Goal: Find specific page/section: Find specific page/section

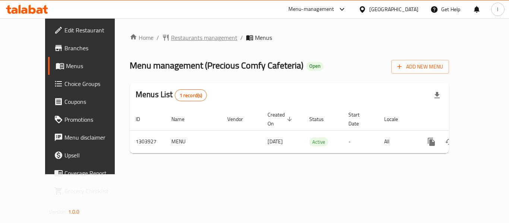
click at [184, 38] on span "Restaurants management" at bounding box center [204, 37] width 66 height 9
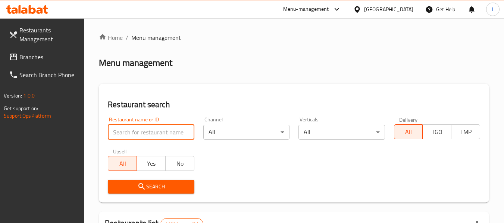
click at [155, 134] on input "search" at bounding box center [151, 132] width 86 height 15
paste input "702958"
type input "702958"
click button "Search" at bounding box center [151, 187] width 86 height 14
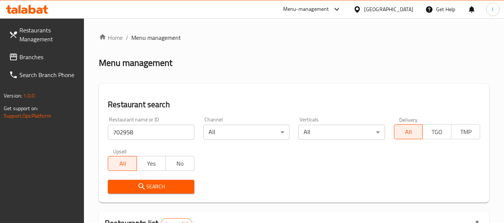
click at [499, 34] on div "Home / Menu management Menu management Restaurant search Restaurant name or ID …" at bounding box center [294, 175] width 420 height 314
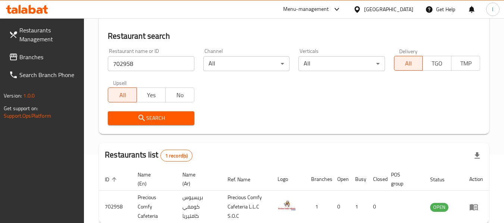
scroll to position [109, 0]
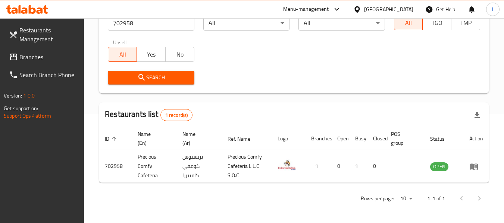
click at [21, 56] on span "Branches" at bounding box center [48, 57] width 59 height 9
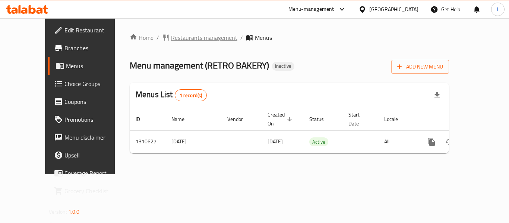
click at [189, 35] on span "Restaurants management" at bounding box center [204, 37] width 66 height 9
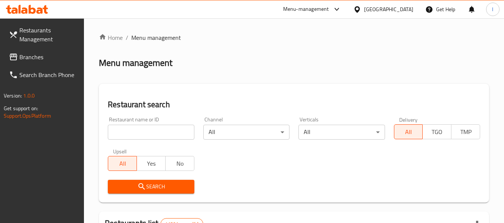
click at [138, 138] on input "search" at bounding box center [151, 132] width 86 height 15
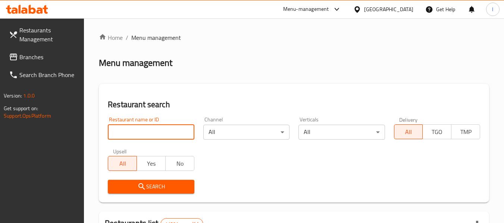
paste input "705505"
type input "705505"
click button "Search" at bounding box center [151, 187] width 86 height 14
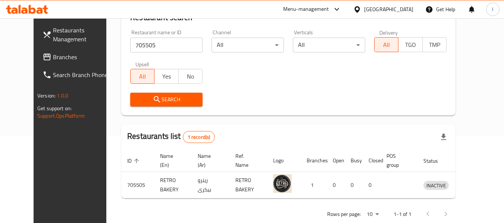
scroll to position [100, 0]
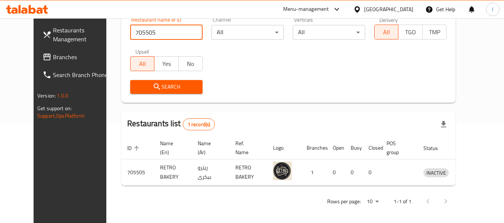
click at [53, 56] on span "Branches" at bounding box center [82, 57] width 59 height 9
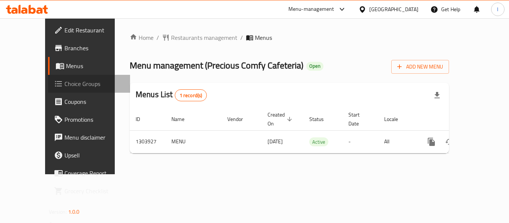
click at [65, 84] on span "Choice Groups" at bounding box center [95, 83] width 60 height 9
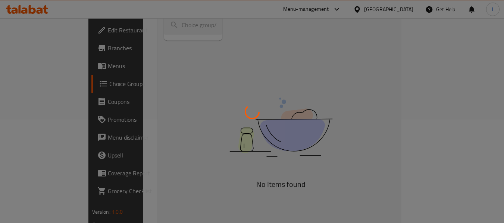
scroll to position [105, 0]
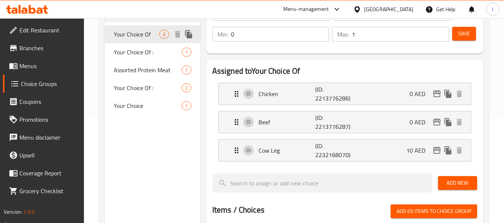
click at [142, 35] on span "Your Choice Of" at bounding box center [136, 34] width 45 height 9
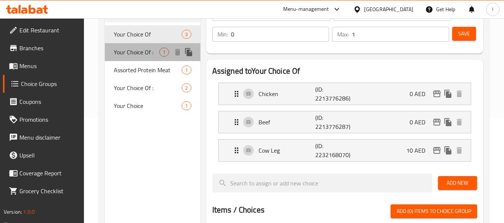
click at [129, 51] on span "Your Choice Of :" at bounding box center [136, 52] width 45 height 9
type input "Your Choice Of :"
type input "اختيارك من:"
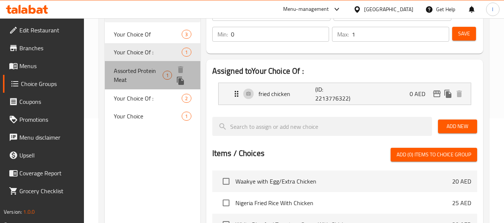
click at [139, 69] on span "Assorted Protein Meat" at bounding box center [138, 75] width 49 height 18
type input "Assorted Protein Meat"
type input "لحوم بروتين متنوعة"
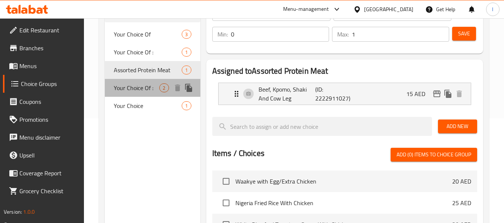
click at [133, 94] on div "Your Choice Of : 2" at bounding box center [152, 88] width 95 height 18
type input "Your Choice Of :"
type input "اختيارك من:"
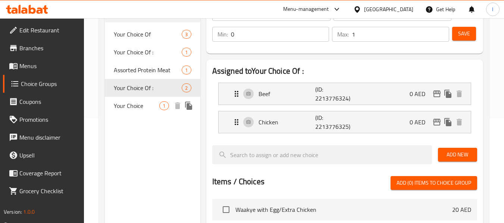
click at [141, 110] on span "Your Choice" at bounding box center [136, 105] width 45 height 9
type input "Your Choice"
type input "اختيارك"
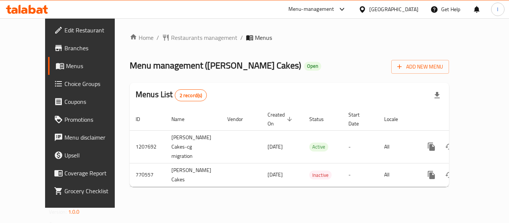
click at [172, 34] on span "Restaurants management" at bounding box center [204, 37] width 66 height 9
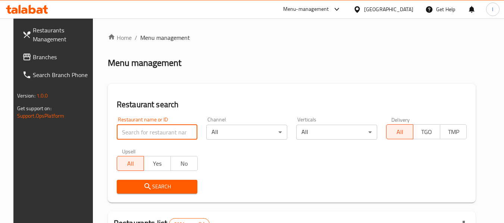
click at [152, 131] on input "search" at bounding box center [157, 132] width 81 height 15
paste input "651557"
type input "651557"
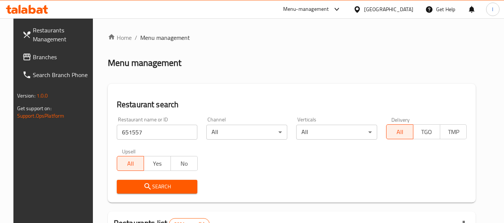
drag, startPoint x: 148, startPoint y: 188, endPoint x: 166, endPoint y: 177, distance: 21.1
click at [149, 188] on span "Search" at bounding box center [157, 186] width 69 height 9
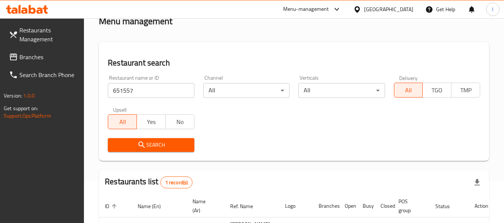
scroll to position [75, 0]
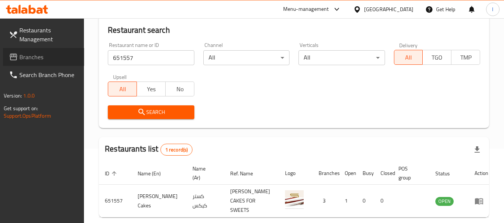
click at [32, 57] on span "Branches" at bounding box center [48, 57] width 59 height 9
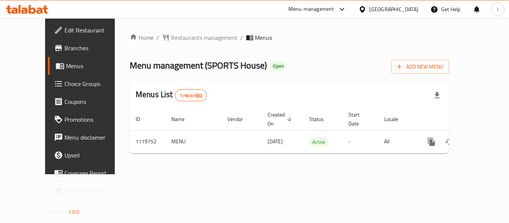
click at [297, 56] on div "Home / Restaurants management / Menus Menu management ( SPORTS House ) Open Add…" at bounding box center [290, 96] width 320 height 126
click at [180, 40] on span "Restaurants management" at bounding box center [204, 37] width 66 height 9
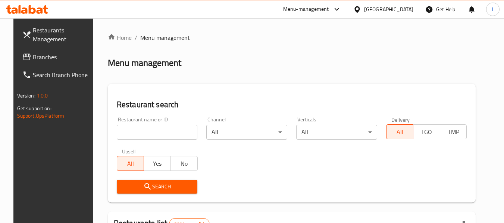
click at [151, 130] on input "search" at bounding box center [157, 132] width 81 height 15
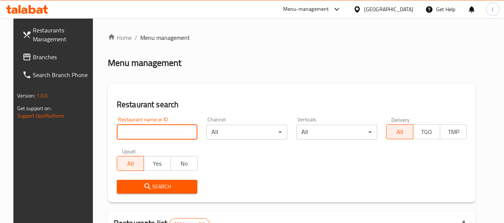
paste input "665943"
type input "665943"
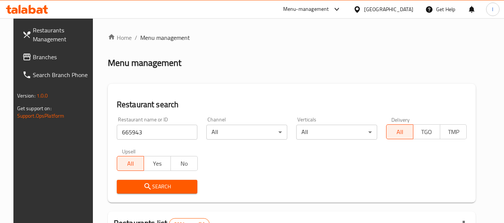
click at [168, 185] on span "Search" at bounding box center [157, 186] width 69 height 9
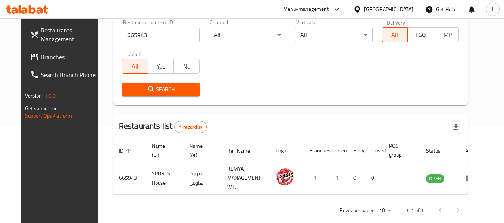
scroll to position [109, 0]
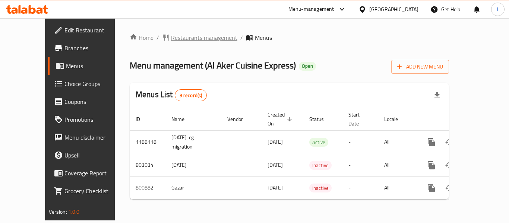
click at [171, 37] on span "Restaurants management" at bounding box center [204, 37] width 66 height 9
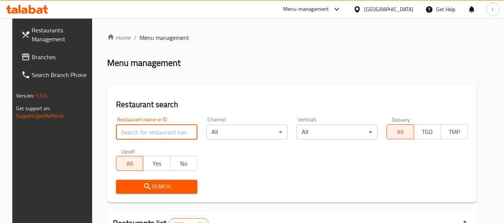
click at [173, 129] on input "search" at bounding box center [156, 132] width 81 height 15
paste input "653794"
type input "653794"
click button "Search" at bounding box center [156, 187] width 81 height 14
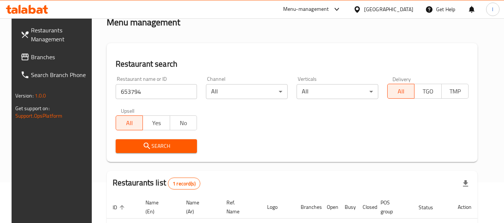
scroll to position [100, 0]
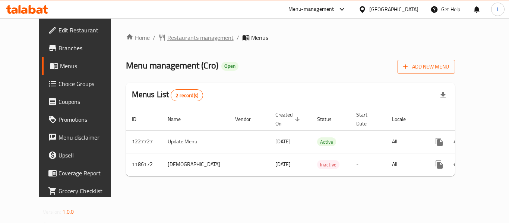
click at [167, 34] on span "Restaurants management" at bounding box center [200, 37] width 66 height 9
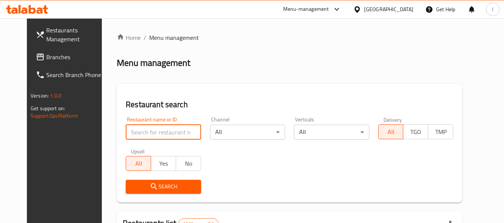
click at [138, 132] on input "search" at bounding box center [163, 132] width 75 height 15
paste input "666590"
type input "666590"
click button "Search" at bounding box center [163, 187] width 75 height 14
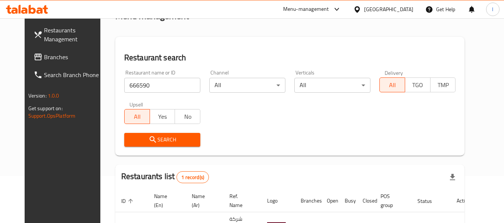
scroll to position [100, 0]
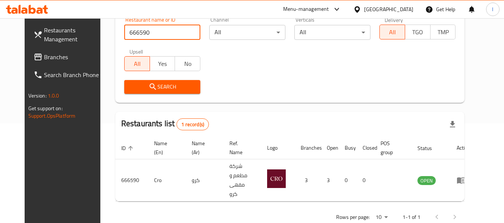
click at [43, 49] on link "Branches" at bounding box center [68, 57] width 81 height 18
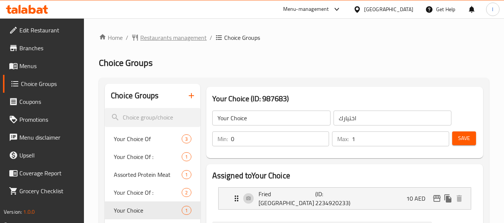
click at [175, 34] on span "Restaurants management" at bounding box center [173, 37] width 66 height 9
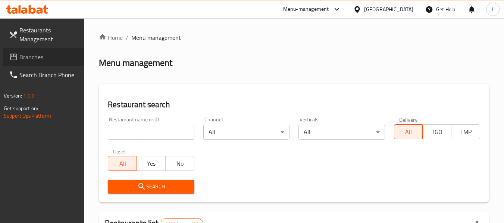
click at [37, 60] on span "Branches" at bounding box center [48, 57] width 59 height 9
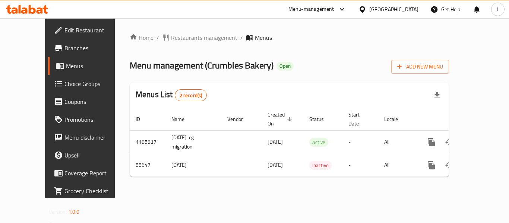
click at [168, 27] on div "Home / Restaurants management / Menus Menu management ( Crumbles Bakery ) Open …" at bounding box center [289, 108] width 349 height 180
click at [172, 37] on span "Restaurants management" at bounding box center [204, 37] width 66 height 9
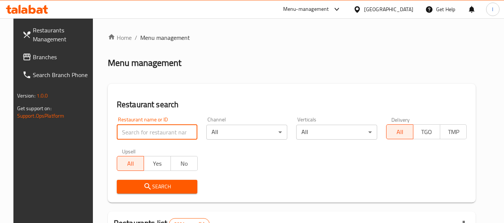
click at [153, 132] on input "search" at bounding box center [157, 132] width 81 height 15
paste input "27394"
type input "27394"
click button "Search" at bounding box center [157, 187] width 81 height 14
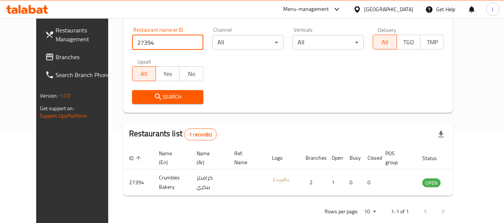
scroll to position [103, 0]
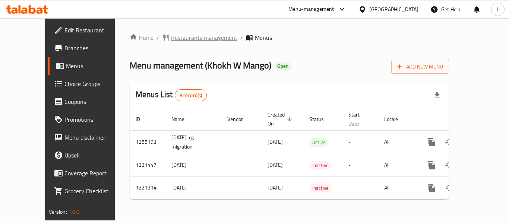
click at [171, 37] on span "Restaurants management" at bounding box center [204, 37] width 66 height 9
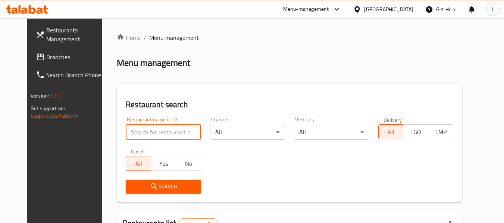
click at [154, 135] on input "search" at bounding box center [163, 132] width 75 height 15
paste input "23507"
type input "23507"
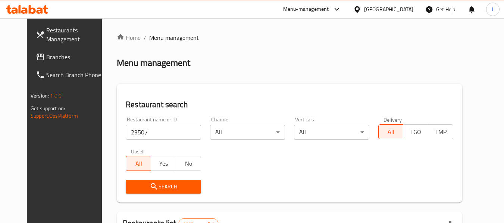
click at [163, 183] on span "Search" at bounding box center [163, 186] width 63 height 9
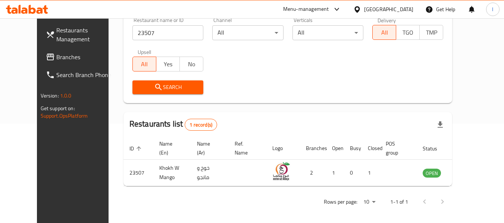
scroll to position [100, 0]
click at [56, 53] on span "Branches" at bounding box center [85, 57] width 59 height 9
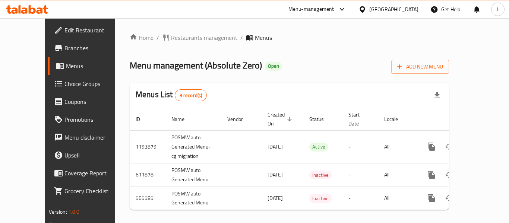
drag, startPoint x: 353, startPoint y: 54, endPoint x: 130, endPoint y: 30, distance: 224.2
click at [336, 51] on div "Home / Restaurants management / Menus Menu management ( Absolute Zero ) Open Ad…" at bounding box center [290, 124] width 320 height 183
click at [171, 35] on span "Restaurants management" at bounding box center [204, 37] width 66 height 9
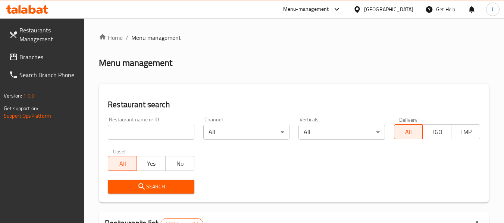
click at [162, 129] on input "search" at bounding box center [151, 132] width 86 height 15
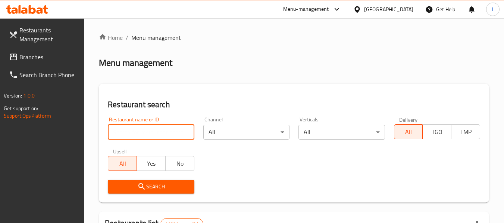
paste input "24693"
type input "24693"
click button "Search" at bounding box center [151, 187] width 86 height 14
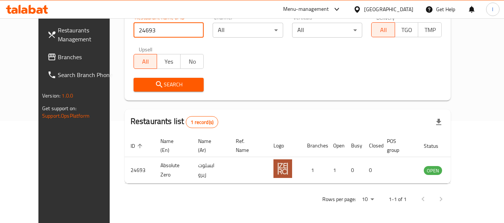
scroll to position [103, 0]
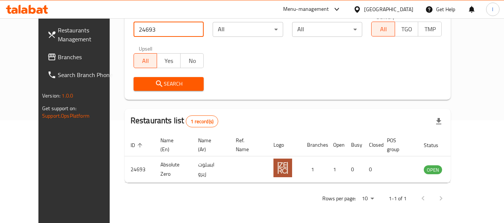
drag, startPoint x: 26, startPoint y: 49, endPoint x: 44, endPoint y: 56, distance: 18.8
click at [41, 49] on link "Branches" at bounding box center [81, 57] width 81 height 18
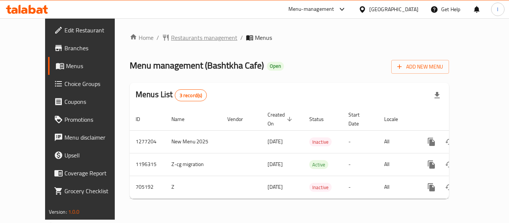
click at [171, 36] on span "Restaurants management" at bounding box center [204, 37] width 66 height 9
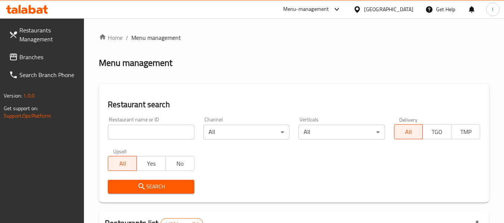
click at [143, 135] on input "search" at bounding box center [151, 132] width 86 height 15
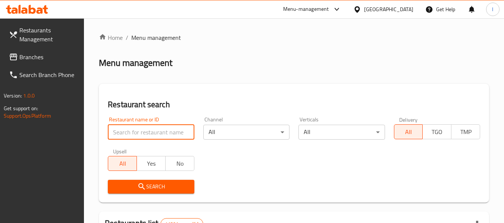
paste input "644624"
type input "644624"
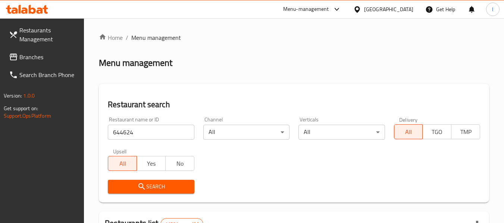
drag, startPoint x: 178, startPoint y: 181, endPoint x: 214, endPoint y: 157, distance: 43.8
click at [179, 181] on button "Search" at bounding box center [151, 187] width 86 height 14
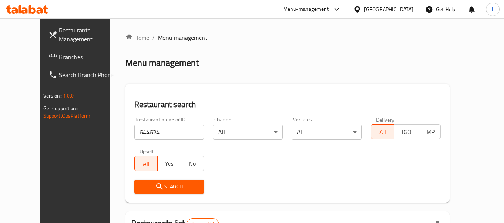
scroll to position [100, 0]
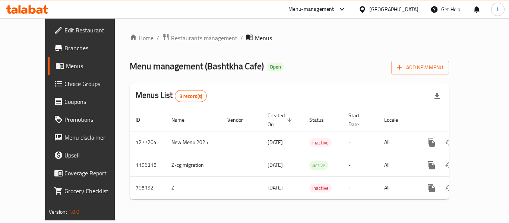
click at [65, 88] on span "Choice Groups" at bounding box center [95, 83] width 60 height 9
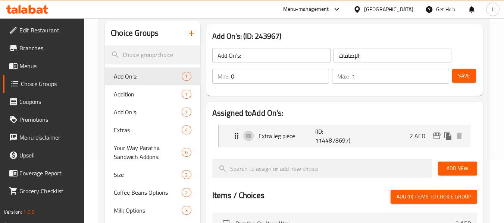
scroll to position [75, 0]
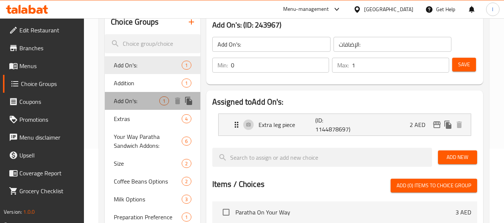
click at [136, 106] on span "Add On's:" at bounding box center [136, 101] width 45 height 9
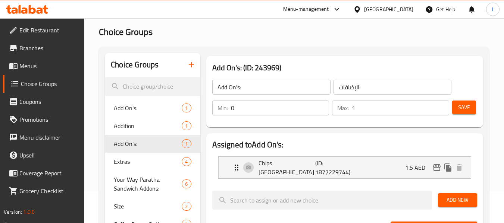
scroll to position [0, 0]
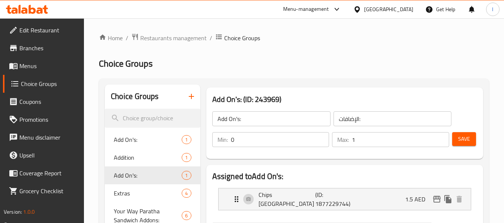
click at [166, 37] on span "Restaurants management" at bounding box center [173, 38] width 66 height 9
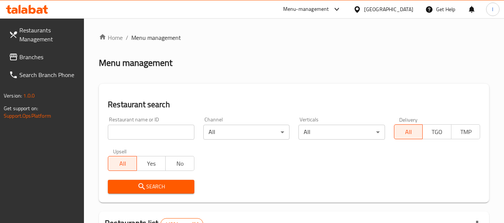
click at [22, 57] on span "Branches" at bounding box center [48, 57] width 59 height 9
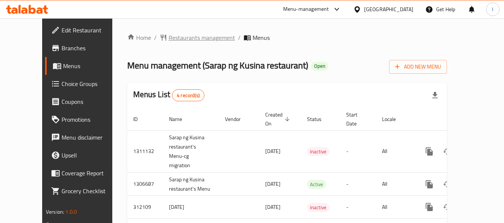
click at [175, 37] on span "Restaurants management" at bounding box center [202, 37] width 66 height 9
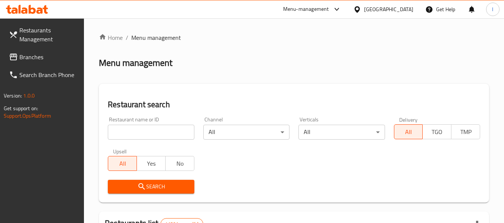
click at [157, 132] on input "search" at bounding box center [151, 132] width 86 height 15
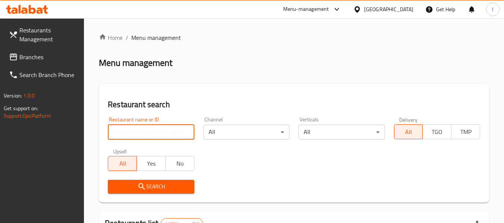
paste input "627400"
type input "627400"
click button "Search" at bounding box center [151, 187] width 86 height 14
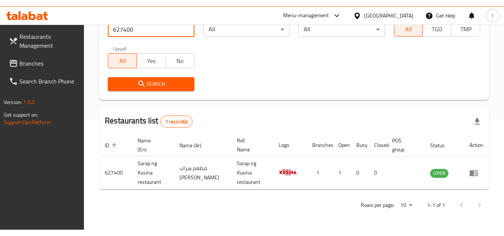
scroll to position [97, 0]
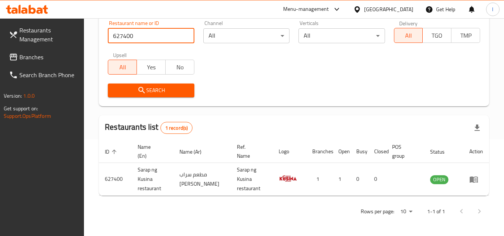
click at [19, 61] on span at bounding box center [14, 57] width 10 height 9
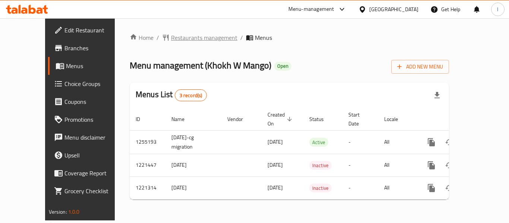
click at [179, 35] on span "Restaurants management" at bounding box center [204, 37] width 66 height 9
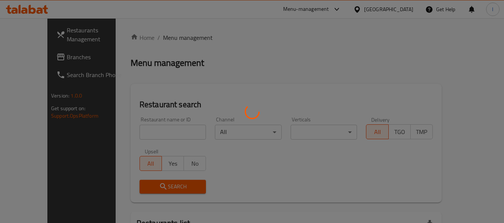
click at [158, 128] on div at bounding box center [252, 111] width 504 height 223
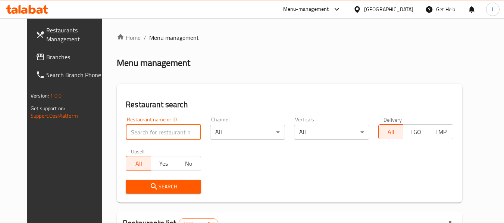
click at [157, 128] on input "search" at bounding box center [163, 132] width 75 height 15
paste input "23507"
type input "23507"
click button "Search" at bounding box center [163, 187] width 75 height 14
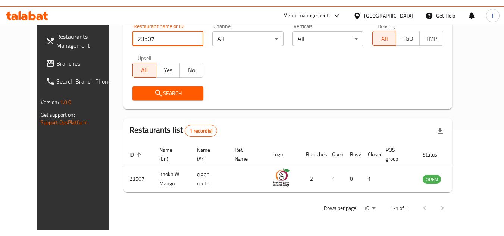
scroll to position [90, 0]
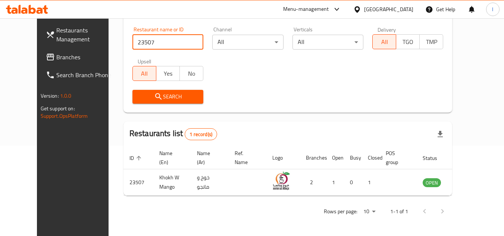
click at [56, 59] on span "Branches" at bounding box center [85, 57] width 59 height 9
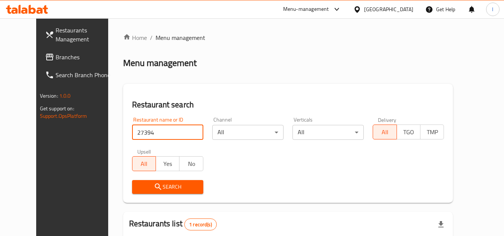
scroll to position [90, 0]
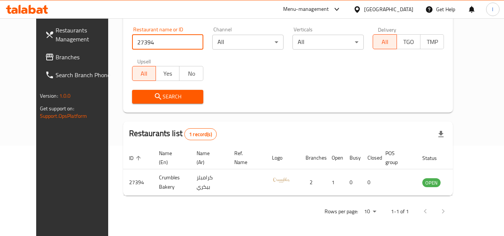
drag, startPoint x: 0, startPoint y: 0, endPoint x: 44, endPoint y: 60, distance: 74.4
click at [56, 60] on span "Branches" at bounding box center [85, 57] width 59 height 9
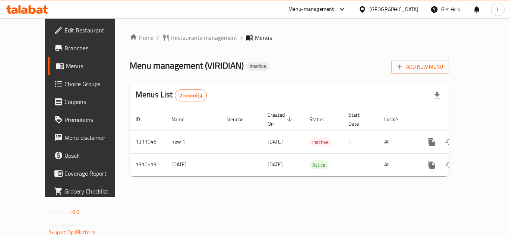
click at [259, 79] on div "Home / Restaurants management / Menus Menu management ( VIRIDIAN ) Inactive Add…" at bounding box center [290, 107] width 320 height 149
click at [171, 35] on span "Restaurants management" at bounding box center [204, 37] width 66 height 9
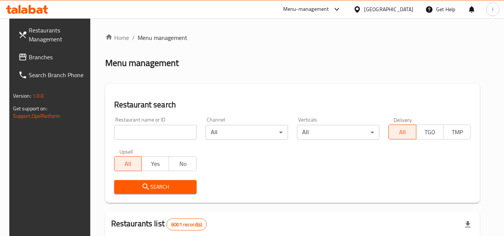
click at [147, 137] on input "search" at bounding box center [155, 132] width 82 height 15
paste input "705469"
type input "705469"
click button "Search" at bounding box center [155, 187] width 82 height 14
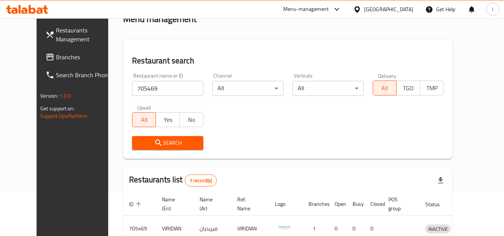
scroll to position [75, 0]
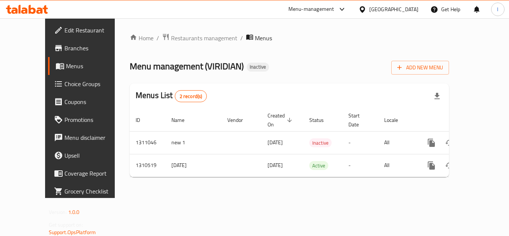
click at [285, 77] on div "Home / Restaurants management / Menus Menu management ( VIRIDIAN ) Inactive Add…" at bounding box center [290, 108] width 320 height 150
click at [182, 39] on span "Restaurants management" at bounding box center [204, 38] width 66 height 9
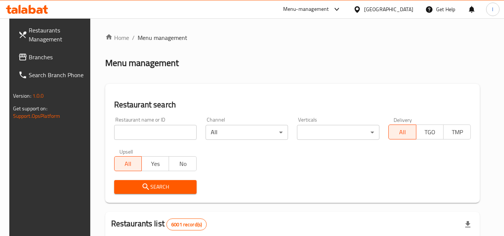
click at [151, 135] on input "search" at bounding box center [155, 132] width 82 height 15
paste input "705469"
type input "705469"
click button "Search" at bounding box center [155, 187] width 82 height 14
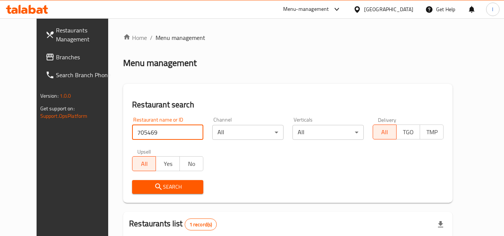
scroll to position [75, 0]
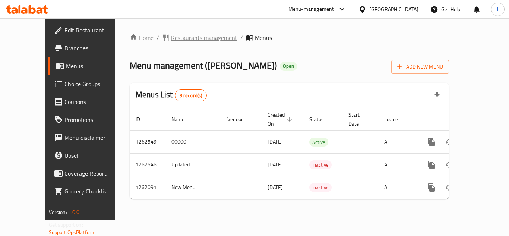
click at [185, 42] on span "Restaurants management" at bounding box center [204, 37] width 66 height 9
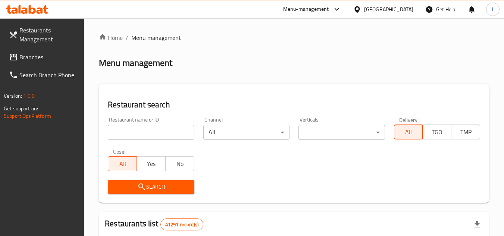
click at [144, 132] on input "search" at bounding box center [151, 132] width 86 height 15
paste input "685432"
type input "685432"
click at [179, 184] on span "Search" at bounding box center [151, 186] width 74 height 9
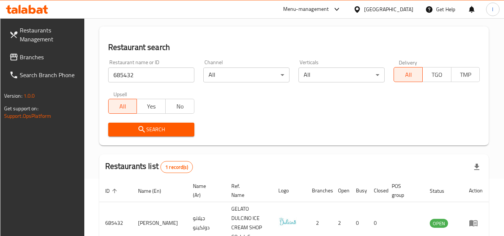
scroll to position [97, 0]
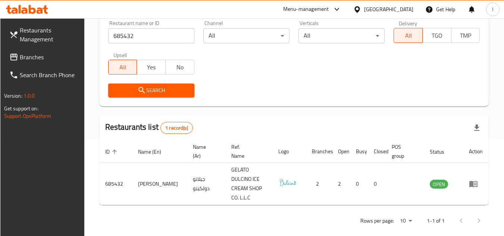
click at [33, 57] on span "Branches" at bounding box center [49, 57] width 59 height 9
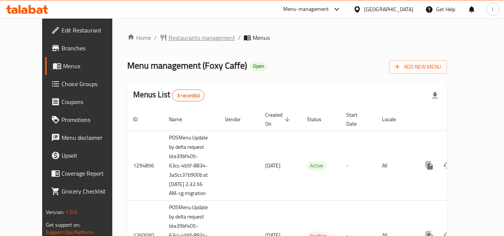
click at [180, 38] on span "Restaurants management" at bounding box center [202, 37] width 66 height 9
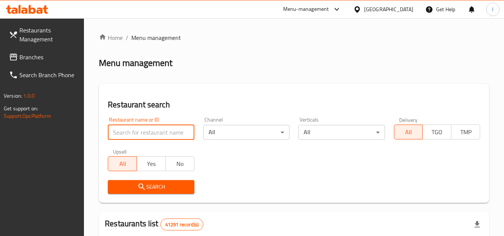
click at [159, 131] on input "search" at bounding box center [151, 132] width 86 height 15
paste input "20200"
type input "20200"
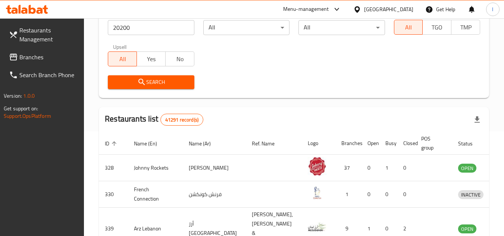
scroll to position [37, 0]
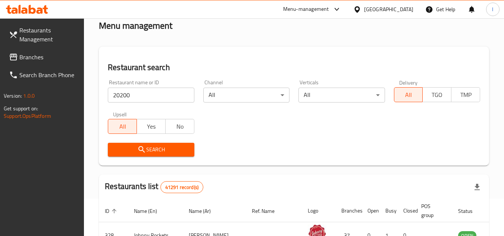
click at [135, 90] on input "20200" at bounding box center [151, 95] width 86 height 15
click button "Search" at bounding box center [151, 150] width 86 height 14
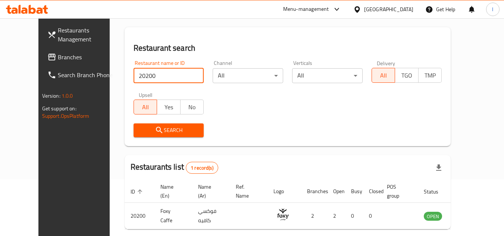
scroll to position [90, 0]
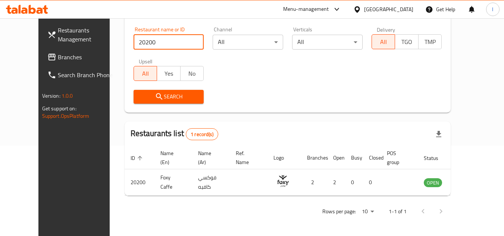
click at [46, 63] on link "Branches" at bounding box center [81, 57] width 81 height 18
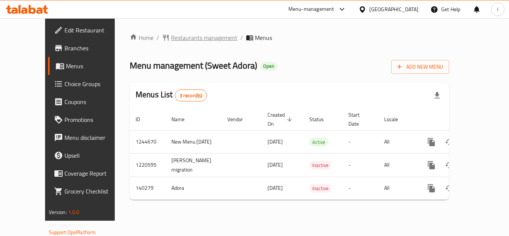
click at [182, 40] on span "Restaurants management" at bounding box center [204, 37] width 66 height 9
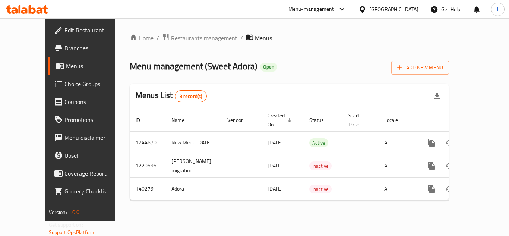
click at [171, 37] on span "Restaurants management" at bounding box center [204, 38] width 66 height 9
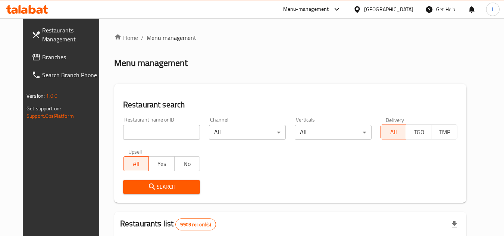
click at [164, 135] on input "search" at bounding box center [161, 132] width 77 height 15
paste input "611964"
type input "611964"
click button "Search" at bounding box center [161, 187] width 77 height 14
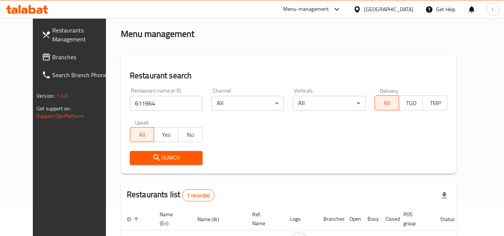
scroll to position [90, 0]
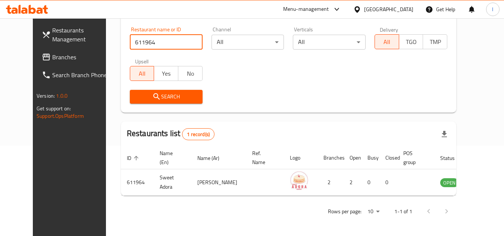
click at [52, 59] on span "Branches" at bounding box center [81, 57] width 59 height 9
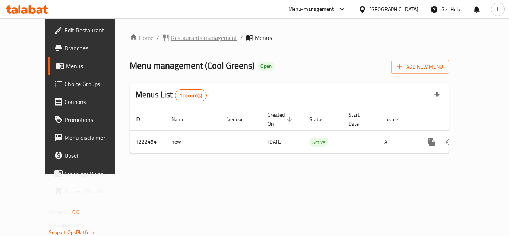
click at [185, 37] on span "Restaurants management" at bounding box center [204, 37] width 66 height 9
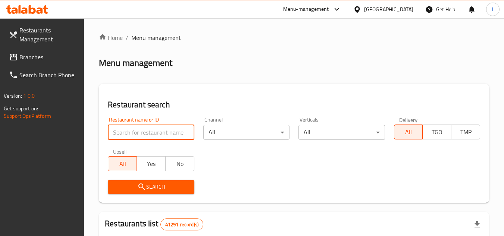
click at [169, 129] on input "search" at bounding box center [151, 132] width 86 height 15
paste input "674062"
type input "674062"
click button "Search" at bounding box center [151, 187] width 86 height 14
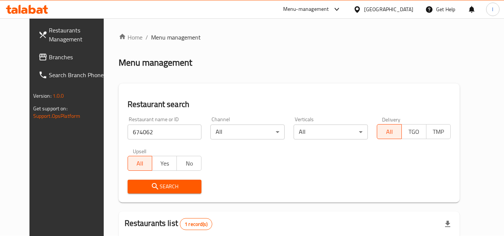
scroll to position [90, 0]
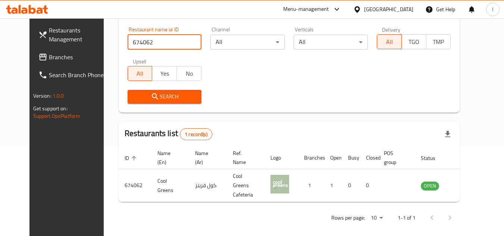
click at [49, 57] on span "Branches" at bounding box center [78, 57] width 59 height 9
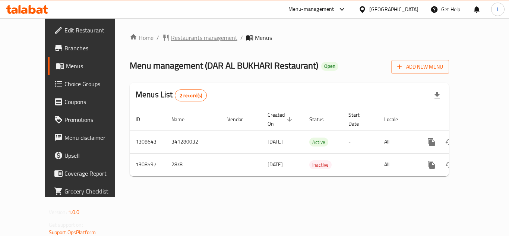
click at [181, 40] on span "Restaurants management" at bounding box center [204, 37] width 66 height 9
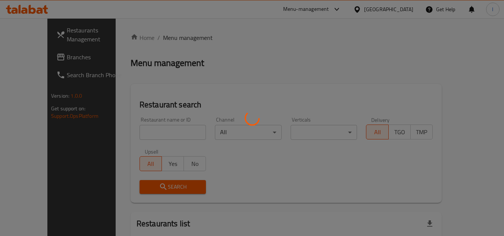
click at [155, 129] on div at bounding box center [252, 118] width 504 height 236
click at [157, 130] on div at bounding box center [252, 118] width 504 height 236
click at [158, 131] on div at bounding box center [252, 118] width 504 height 236
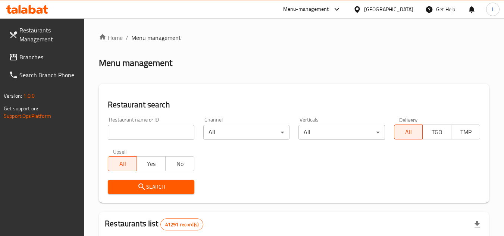
click at [176, 135] on input "search" at bounding box center [151, 132] width 86 height 15
paste input "704952"
type input "704952"
click button "Search" at bounding box center [151, 187] width 86 height 14
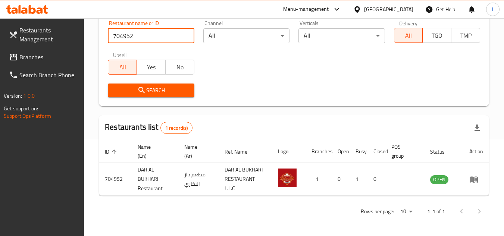
click at [31, 57] on span "Branches" at bounding box center [48, 57] width 59 height 9
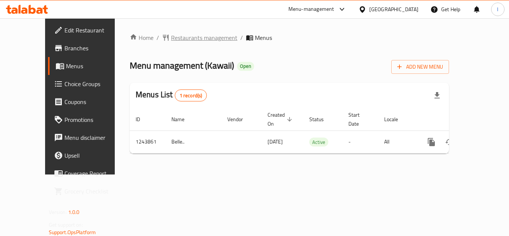
click at [171, 39] on span "Restaurants management" at bounding box center [204, 37] width 66 height 9
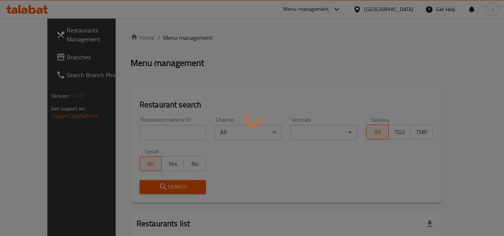
click at [146, 131] on div at bounding box center [252, 118] width 504 height 236
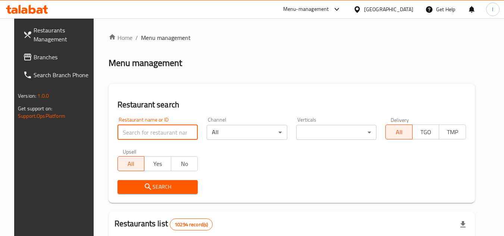
click at [150, 129] on input "search" at bounding box center [157, 132] width 81 height 15
paste input "681805"
type input "681805"
click button "Search" at bounding box center [157, 187] width 81 height 14
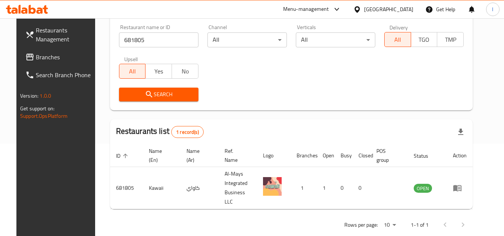
scroll to position [97, 0]
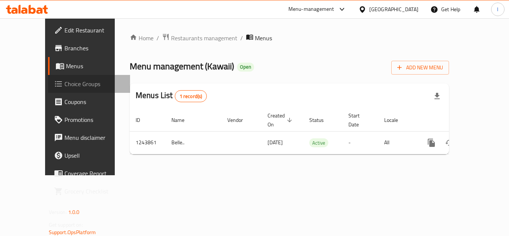
click at [65, 88] on span "Choice Groups" at bounding box center [95, 83] width 60 height 9
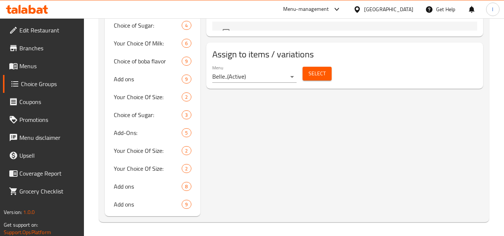
scroll to position [527, 0]
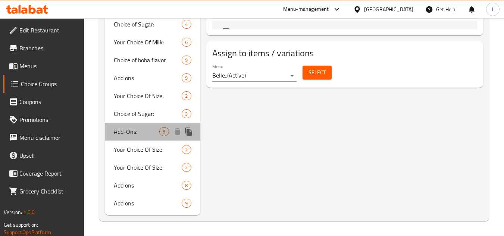
click at [142, 134] on span "Add-Ons:" at bounding box center [136, 131] width 45 height 9
type input "Add-Ons:"
type input "الإضافات:"
type input "0"
type input "3"
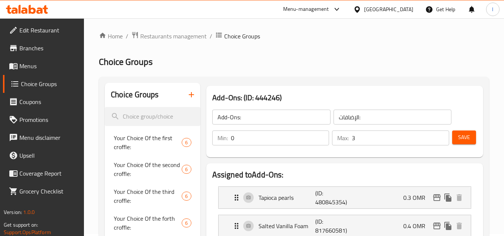
scroll to position [0, 0]
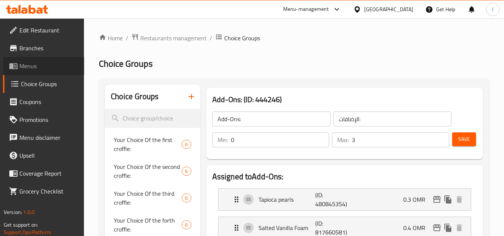
click at [58, 67] on span "Menus" at bounding box center [48, 66] width 59 height 9
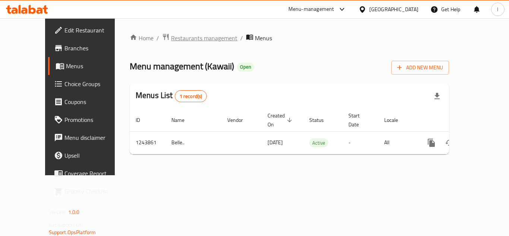
click at [171, 38] on span "Restaurants management" at bounding box center [204, 38] width 66 height 9
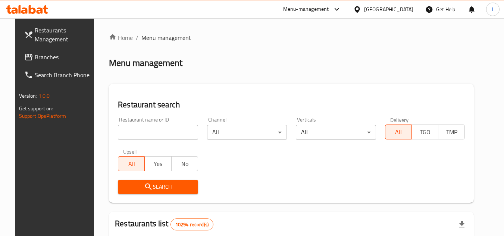
click at [49, 56] on span "Branches" at bounding box center [64, 57] width 59 height 9
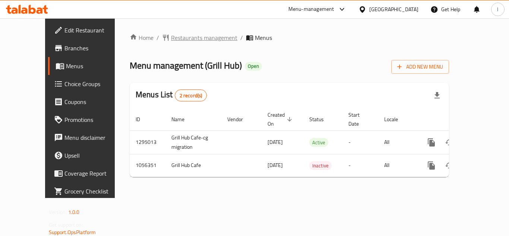
click at [172, 38] on span "Restaurants management" at bounding box center [204, 37] width 66 height 9
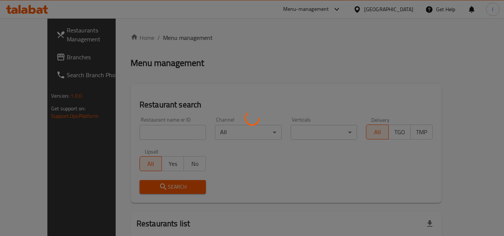
click at [173, 135] on div at bounding box center [252, 118] width 504 height 236
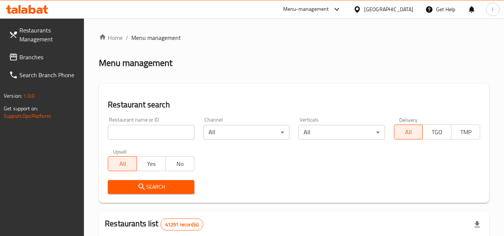
click at [173, 135] on div at bounding box center [252, 118] width 504 height 236
click at [172, 132] on input "search" at bounding box center [151, 132] width 86 height 15
paste input "662762"
type input "662762"
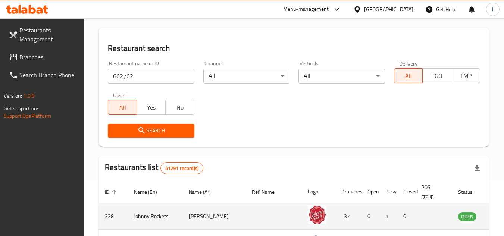
scroll to position [112, 0]
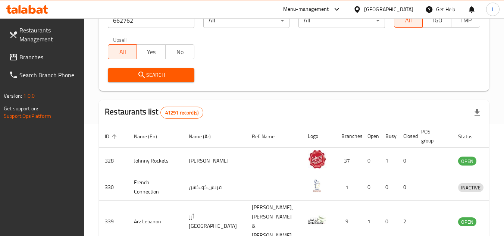
click at [185, 71] on span "Search" at bounding box center [151, 74] width 74 height 9
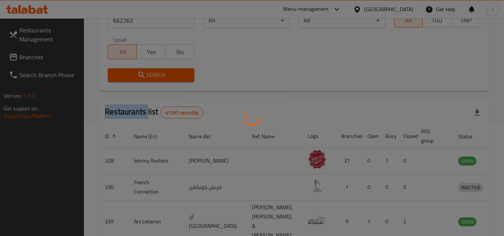
click at [185, 71] on div at bounding box center [252, 118] width 504 height 236
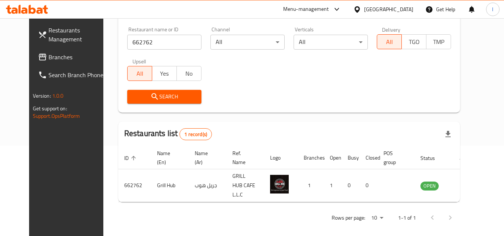
click at [437, 86] on div "Search" at bounding box center [289, 96] width 333 height 23
click at [50, 50] on link "Branches" at bounding box center [72, 57] width 81 height 18
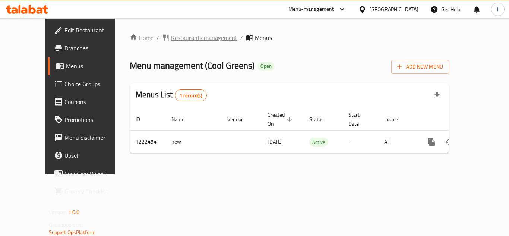
click at [193, 40] on span "Restaurants management" at bounding box center [204, 37] width 66 height 9
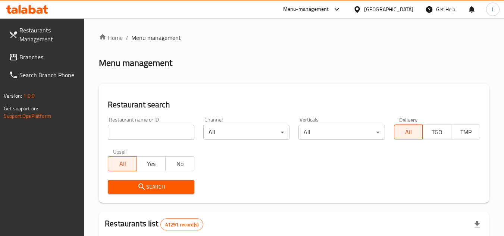
click at [164, 129] on div at bounding box center [252, 118] width 504 height 236
click at [160, 133] on input "search" at bounding box center [151, 132] width 86 height 15
paste input "674062"
type input "674062"
click button "Search" at bounding box center [151, 187] width 86 height 14
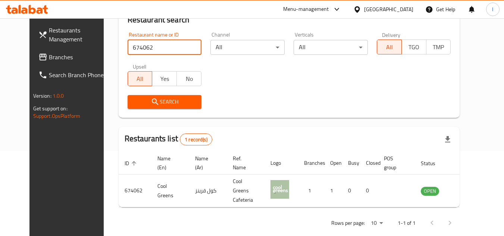
scroll to position [90, 0]
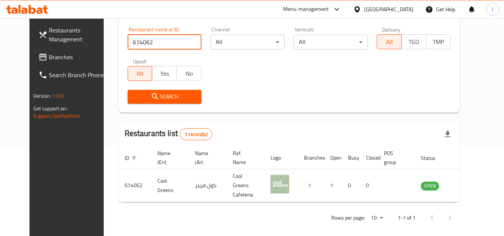
click at [32, 48] on link "Branches" at bounding box center [72, 57] width 81 height 18
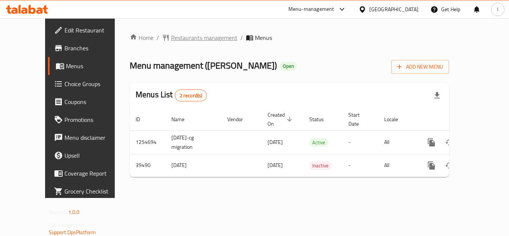
click at [188, 40] on span "Restaurants management" at bounding box center [204, 37] width 66 height 9
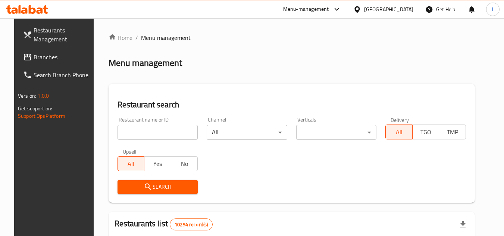
drag, startPoint x: 155, startPoint y: 129, endPoint x: 152, endPoint y: 132, distance: 4.2
click at [155, 130] on input "search" at bounding box center [157, 132] width 81 height 15
paste input "20574"
type input "20574"
click button "Search" at bounding box center [157, 187] width 81 height 14
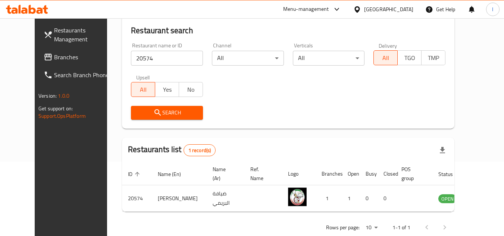
scroll to position [75, 0]
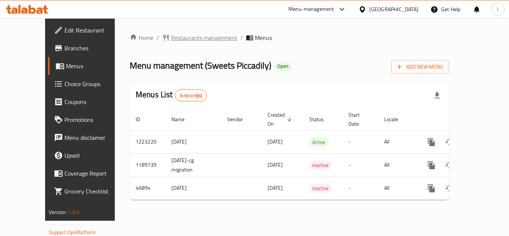
click at [171, 40] on span "Restaurants management" at bounding box center [204, 37] width 66 height 9
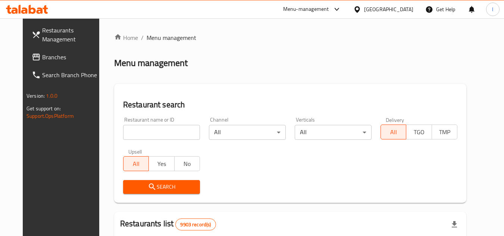
click at [157, 133] on input "search" at bounding box center [161, 132] width 77 height 15
paste input "7641"
type input "7641"
click button "Search" at bounding box center [161, 187] width 77 height 14
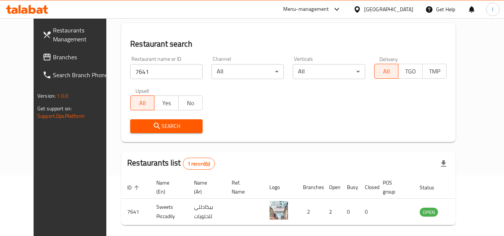
scroll to position [90, 0]
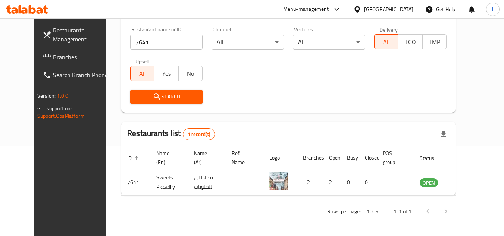
click at [53, 57] on span "Branches" at bounding box center [82, 57] width 59 height 9
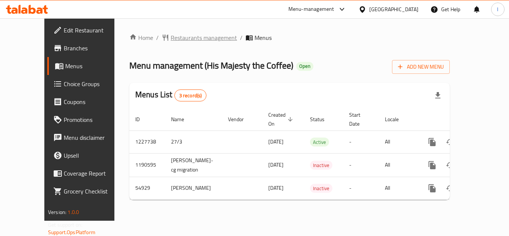
click at [176, 38] on span "Restaurants management" at bounding box center [204, 37] width 66 height 9
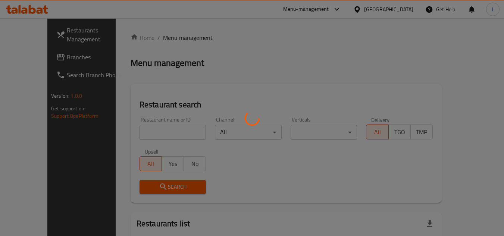
click at [163, 132] on div at bounding box center [252, 118] width 504 height 236
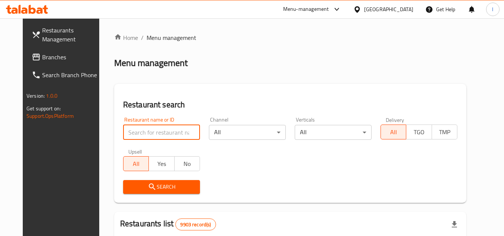
click at [160, 131] on input "search" at bounding box center [161, 132] width 77 height 15
paste input "27034"
type input "27034"
click button "Search" at bounding box center [161, 187] width 77 height 14
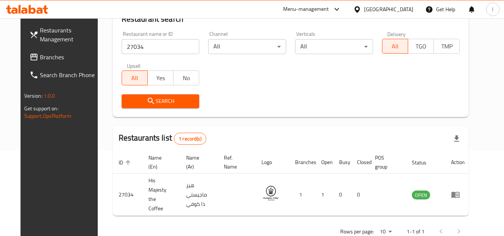
scroll to position [90, 0]
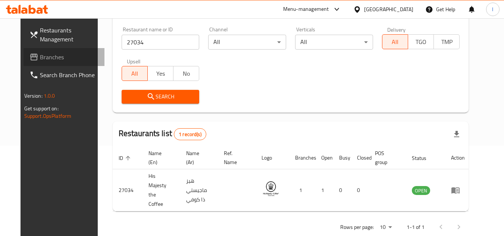
click at [40, 55] on span "Branches" at bounding box center [69, 57] width 59 height 9
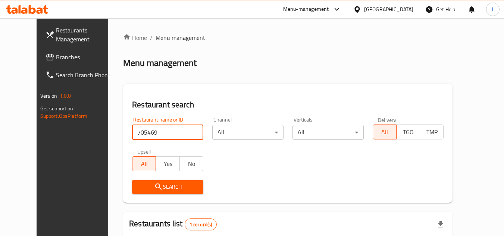
scroll to position [75, 0]
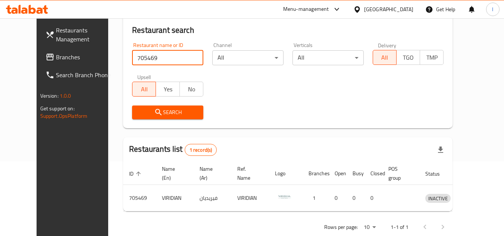
drag, startPoint x: 0, startPoint y: 0, endPoint x: 28, endPoint y: 56, distance: 62.4
click at [56, 56] on span "Branches" at bounding box center [85, 57] width 59 height 9
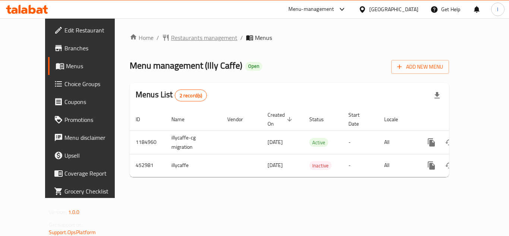
click at [171, 33] on span "Restaurants management" at bounding box center [204, 37] width 66 height 9
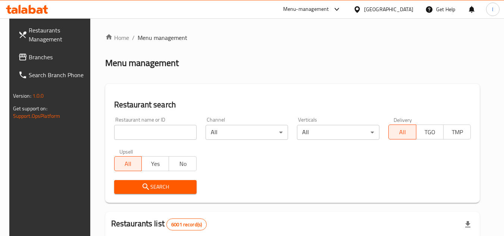
click at [143, 135] on input "search" at bounding box center [155, 132] width 82 height 15
paste input "633312"
type input "633312"
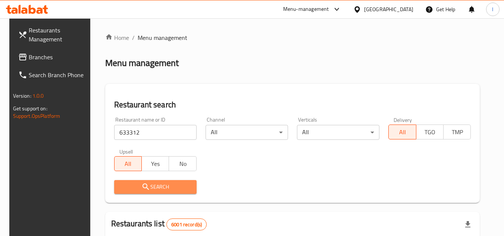
click at [164, 185] on span "Search" at bounding box center [155, 186] width 70 height 9
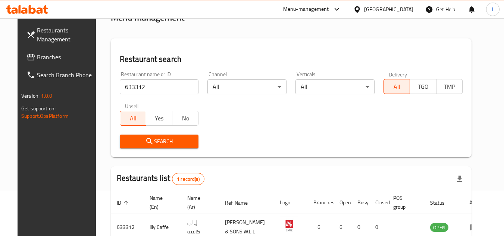
scroll to position [97, 0]
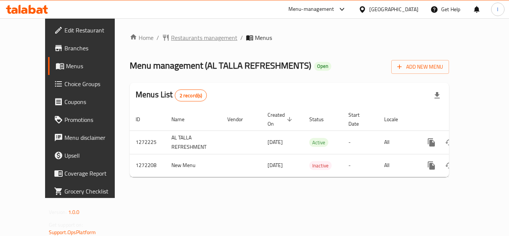
click at [177, 34] on span "Restaurants management" at bounding box center [204, 37] width 66 height 9
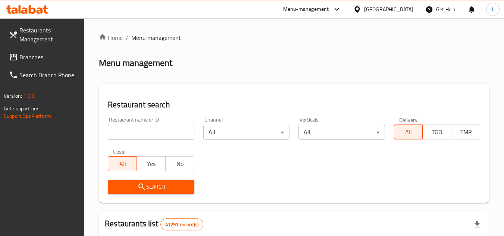
click at [147, 130] on input "search" at bounding box center [151, 132] width 86 height 15
paste input "690154"
type input "690154"
click button "Search" at bounding box center [151, 187] width 86 height 14
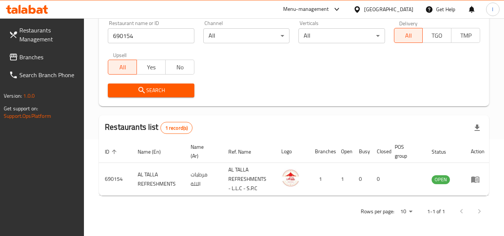
scroll to position [102, 0]
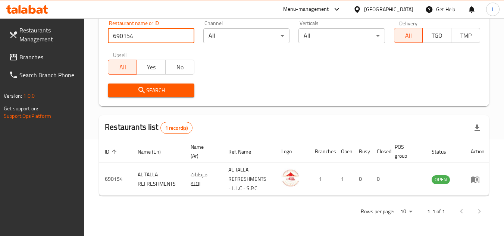
click at [35, 59] on span "Branches" at bounding box center [48, 57] width 59 height 9
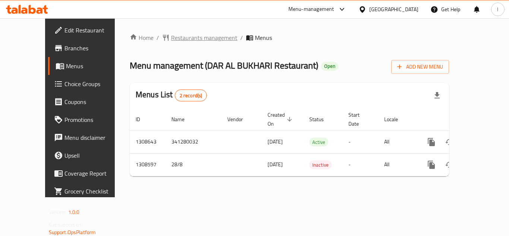
click at [171, 40] on span "Restaurants management" at bounding box center [204, 37] width 66 height 9
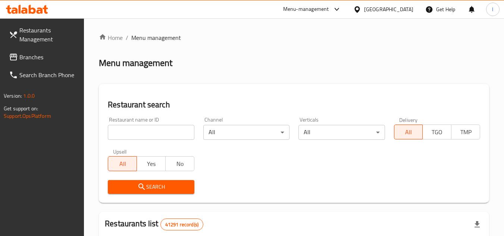
click at [157, 132] on input "search" at bounding box center [151, 132] width 86 height 15
paste input "704952"
type input "704952"
click button "Search" at bounding box center [151, 187] width 86 height 14
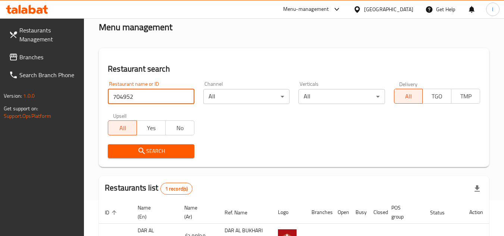
scroll to position [97, 0]
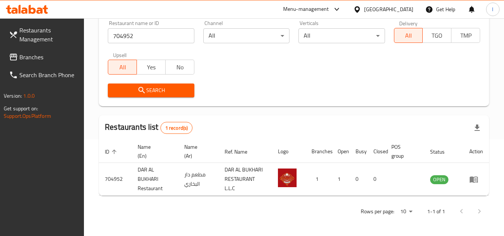
click at [48, 58] on span "Branches" at bounding box center [48, 57] width 59 height 9
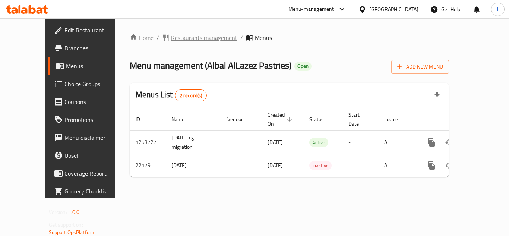
click at [176, 32] on div "Home / Restaurants management / Menus Menu management ( Albal AlLazez Pastries …" at bounding box center [289, 108] width 349 height 180
click at [178, 35] on span "Restaurants management" at bounding box center [204, 37] width 66 height 9
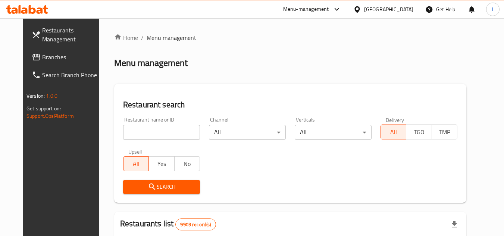
click at [166, 137] on input "search" at bounding box center [161, 132] width 77 height 15
paste input "11702"
type input "11702"
click button "Search" at bounding box center [161, 187] width 77 height 14
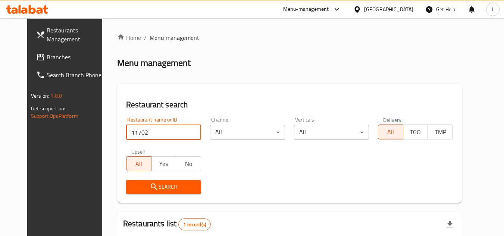
scroll to position [75, 0]
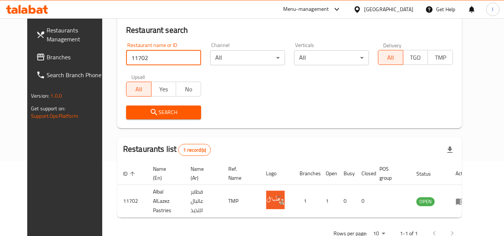
click button "Search" at bounding box center [163, 113] width 75 height 14
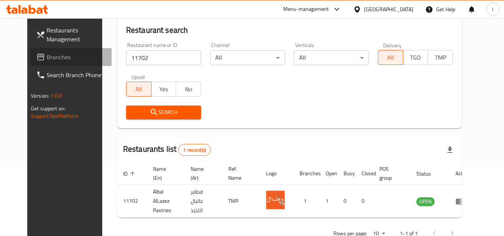
click at [45, 52] on link "Branches" at bounding box center [70, 57] width 81 height 18
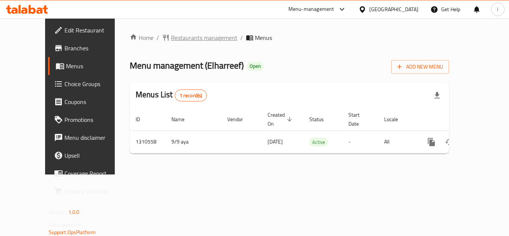
click at [172, 38] on span "Restaurants management" at bounding box center [204, 37] width 66 height 9
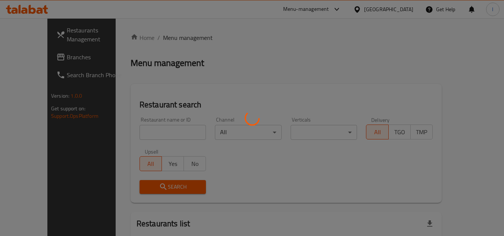
click at [148, 130] on div at bounding box center [252, 118] width 504 height 236
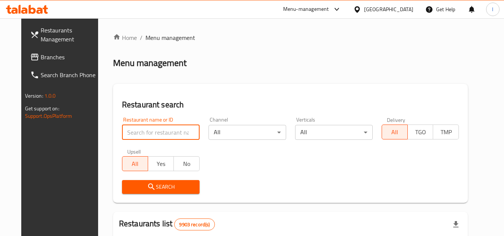
click at [180, 130] on input "search" at bounding box center [161, 132] width 78 height 15
paste input "705489"
type input "705489"
click button "Search" at bounding box center [161, 187] width 78 height 14
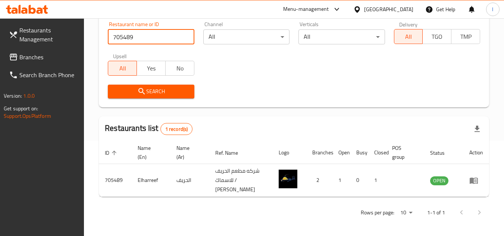
scroll to position [97, 0]
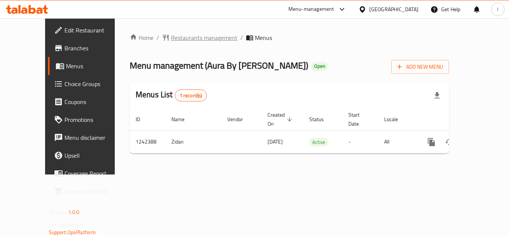
click at [171, 38] on span "Restaurants management" at bounding box center [204, 37] width 66 height 9
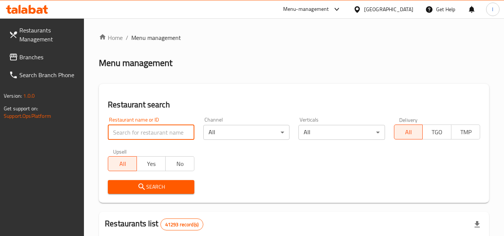
click at [160, 132] on input "search" at bounding box center [151, 132] width 86 height 15
paste input "681116"
type input "681116"
click button "Search" at bounding box center [151, 187] width 86 height 14
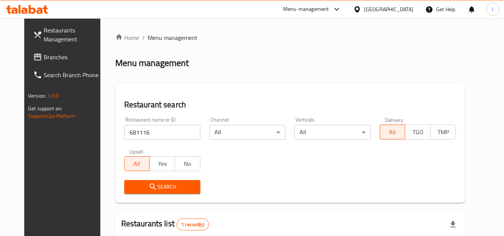
scroll to position [90, 0]
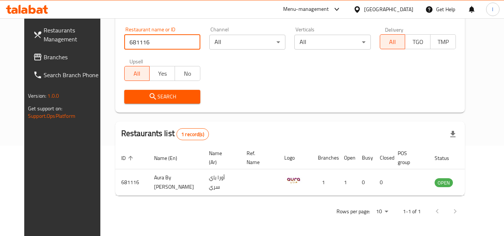
drag, startPoint x: 23, startPoint y: 54, endPoint x: 42, endPoint y: 62, distance: 20.8
click at [44, 54] on span "Branches" at bounding box center [73, 57] width 59 height 9
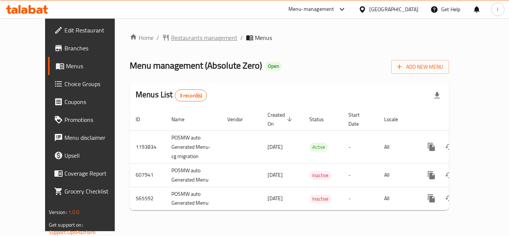
click at [172, 37] on span "Restaurants management" at bounding box center [204, 37] width 66 height 9
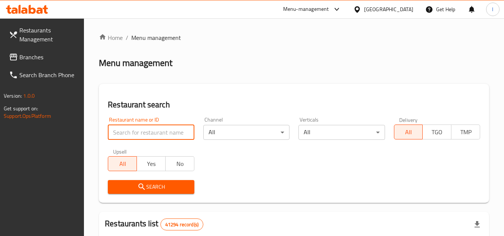
click at [151, 128] on input "search" at bounding box center [151, 132] width 86 height 15
paste input "13865"
type input "13865"
click button "Search" at bounding box center [151, 187] width 86 height 14
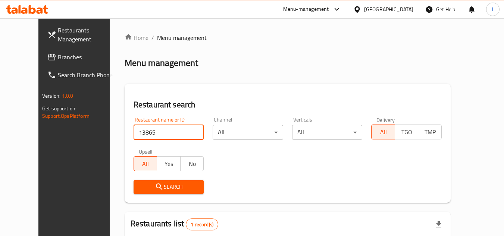
click at [58, 53] on span "Branches" at bounding box center [87, 57] width 59 height 9
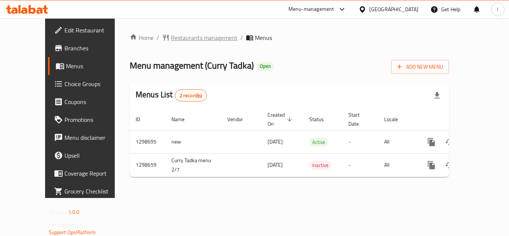
click at [171, 36] on span "Restaurants management" at bounding box center [204, 37] width 66 height 9
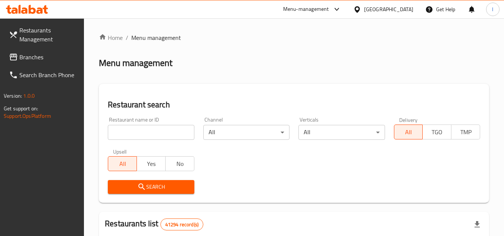
click at [168, 130] on div at bounding box center [252, 118] width 504 height 236
click at [157, 132] on input "search" at bounding box center [151, 132] width 86 height 15
paste input "700749"
type input "700749"
click button "Search" at bounding box center [151, 187] width 86 height 14
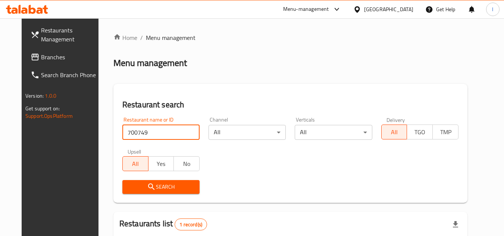
click at [41, 53] on span "Branches" at bounding box center [70, 57] width 59 height 9
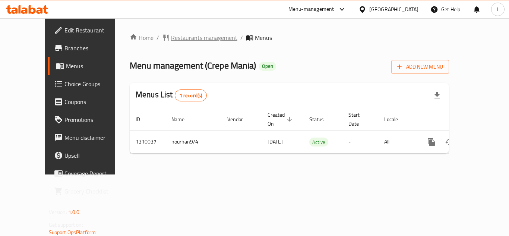
click at [171, 41] on span "Restaurants management" at bounding box center [204, 37] width 66 height 9
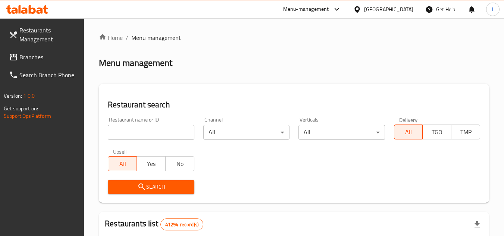
click at [147, 134] on input "search" at bounding box center [151, 132] width 86 height 15
paste input "705314"
type input "705314"
click button "Search" at bounding box center [151, 187] width 86 height 14
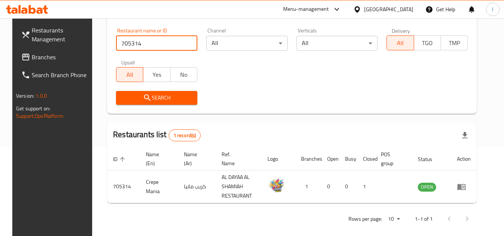
scroll to position [97, 0]
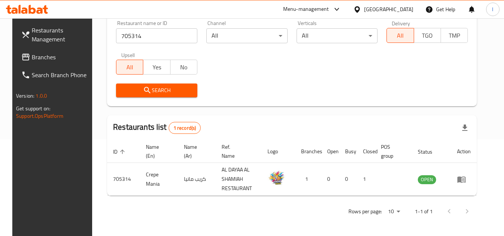
click at [35, 51] on link "Branches" at bounding box center [55, 57] width 81 height 18
